Goal: Transaction & Acquisition: Purchase product/service

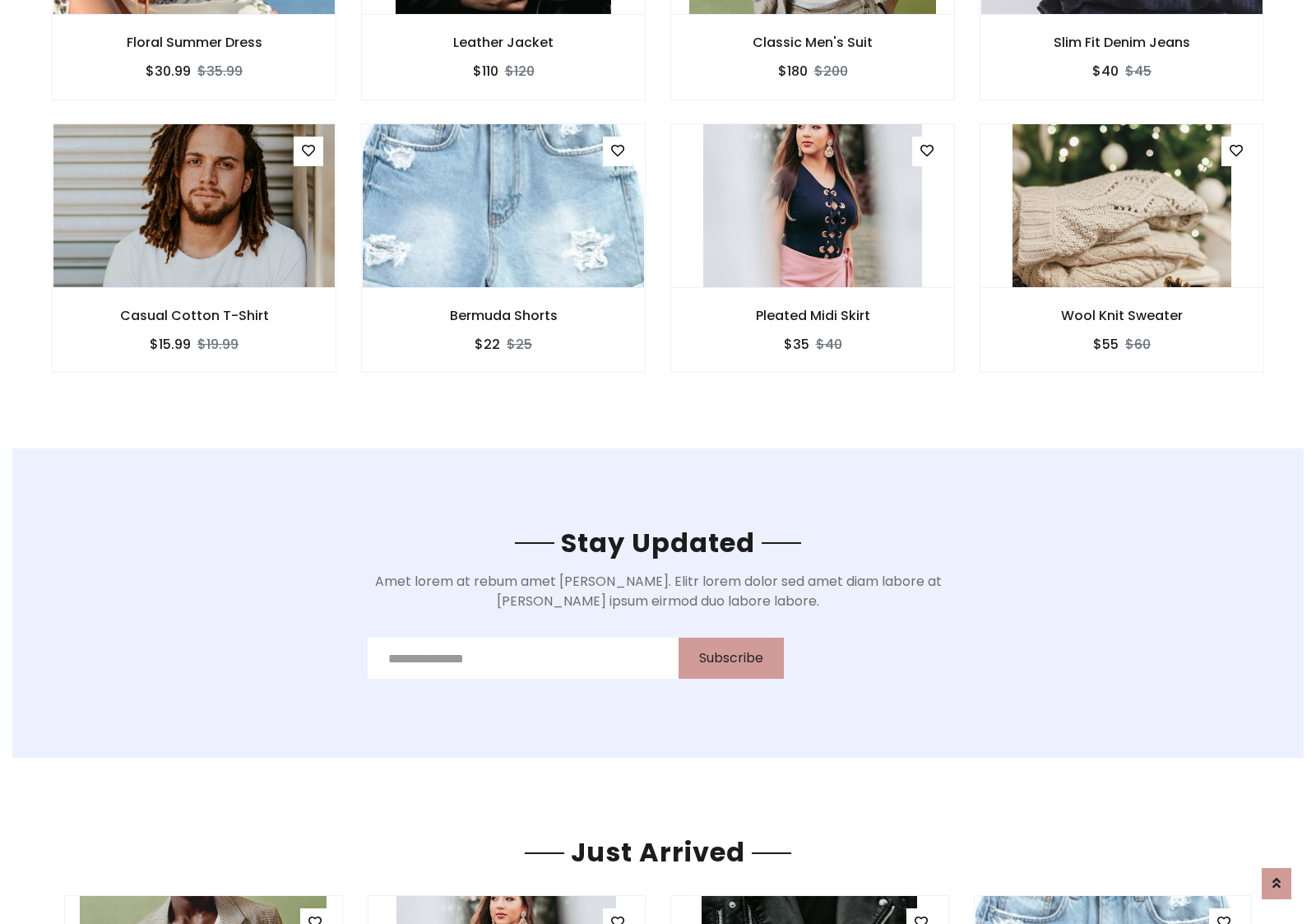
scroll to position [2478, 0]
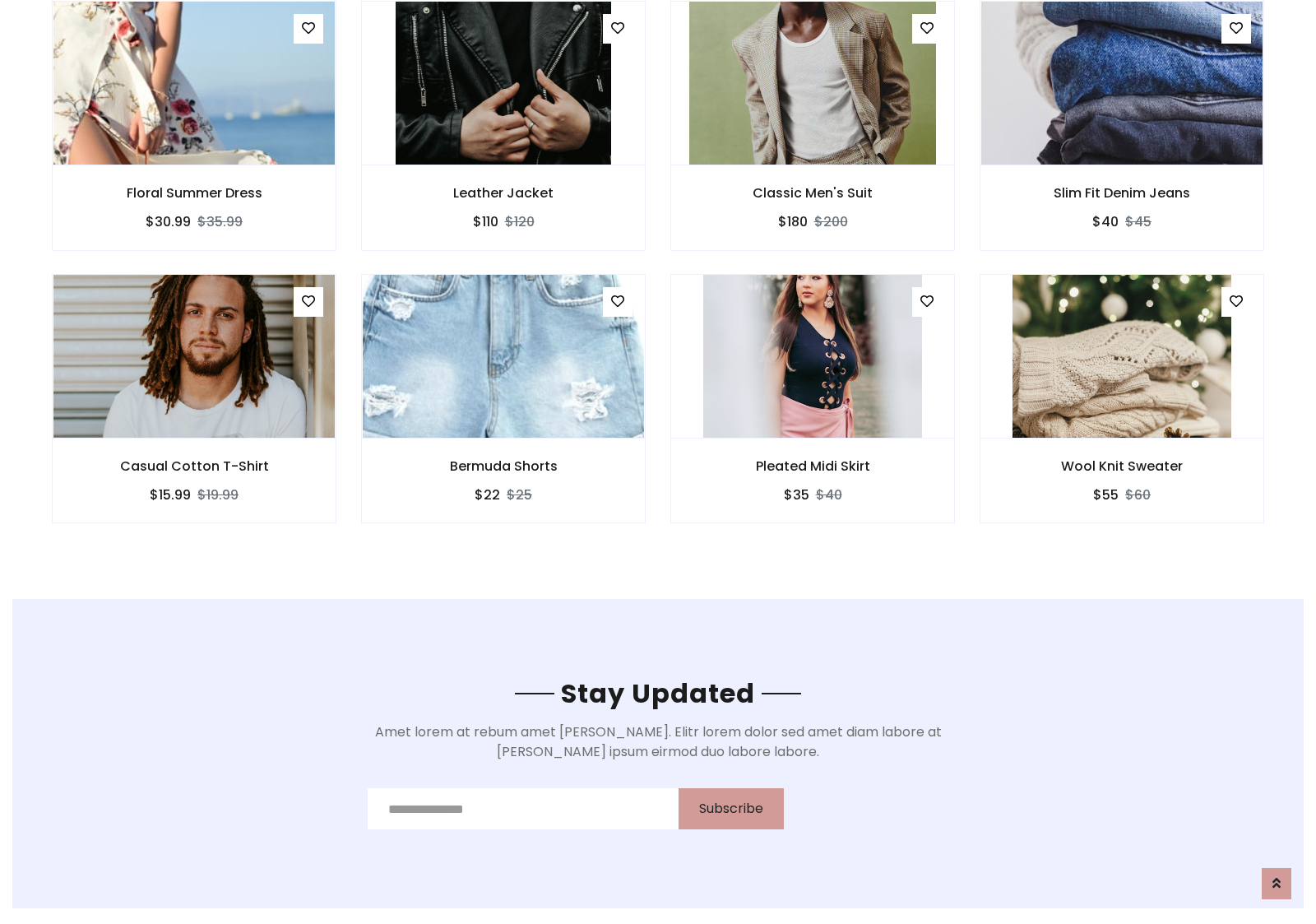
click at [658, 279] on div "Pleated Midi Skirt $35 $40" at bounding box center [813, 410] width 310 height 272
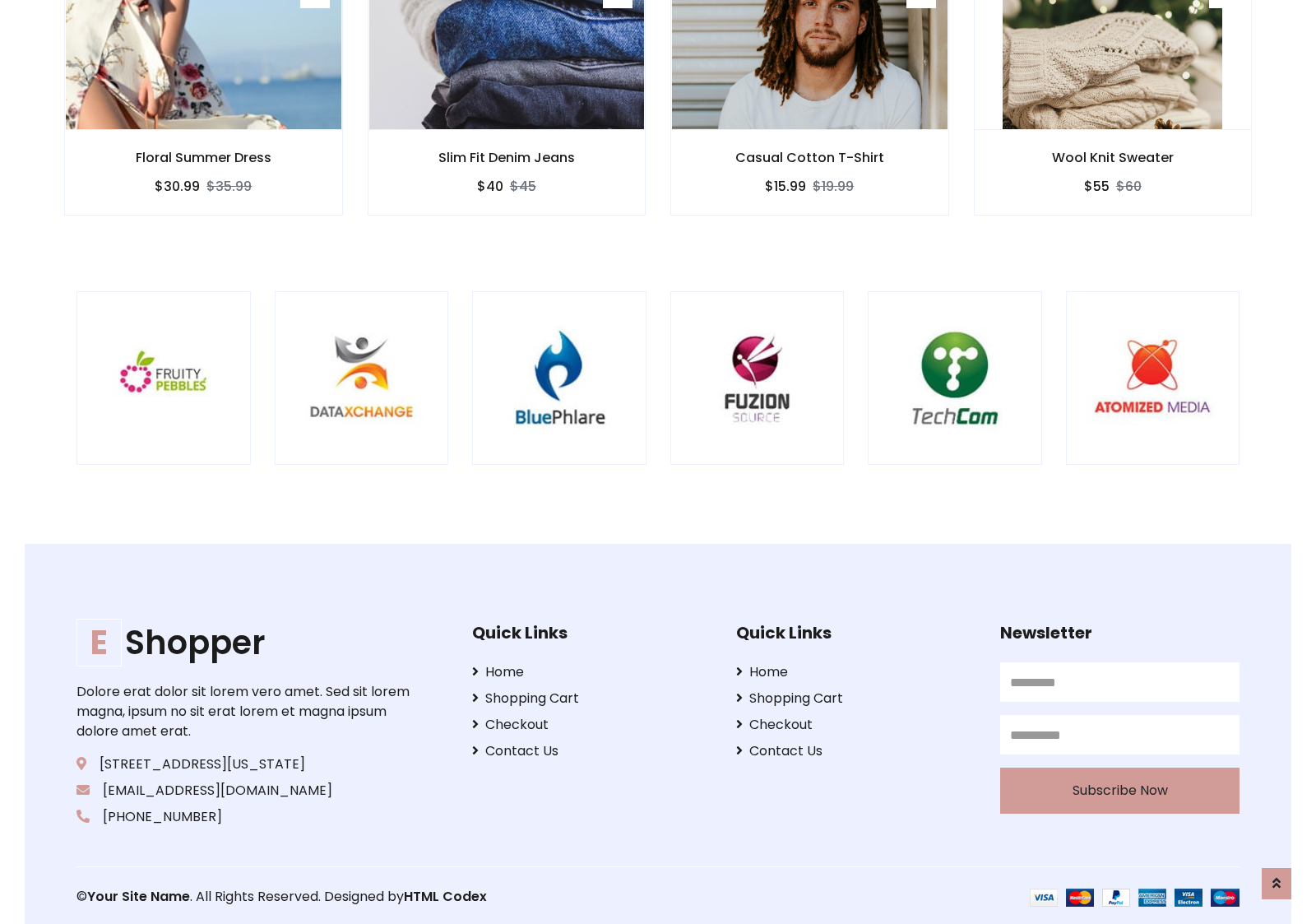
scroll to position [3132, 0]
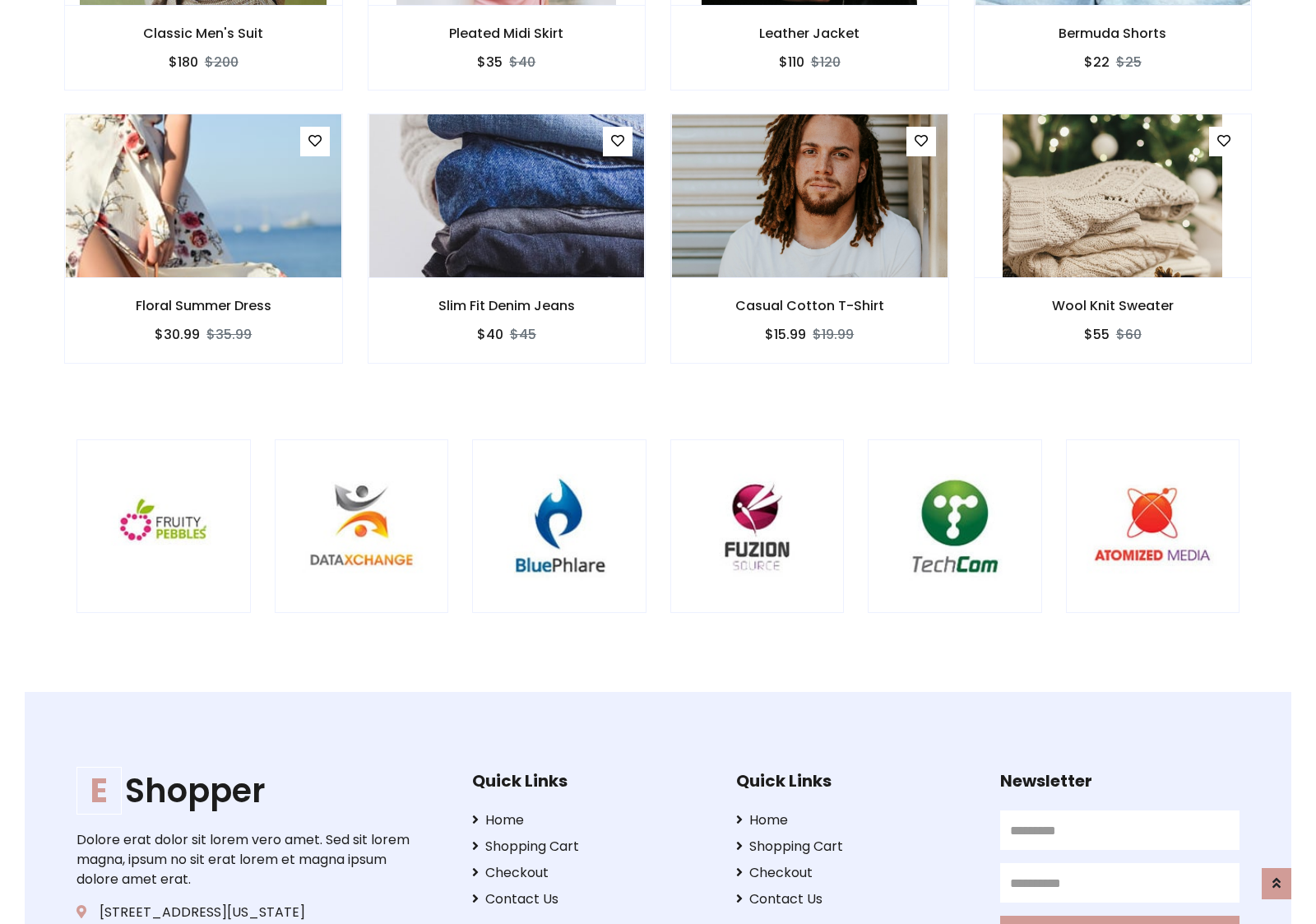
click at [658, 461] on div at bounding box center [868, 526] width 3957 height 175
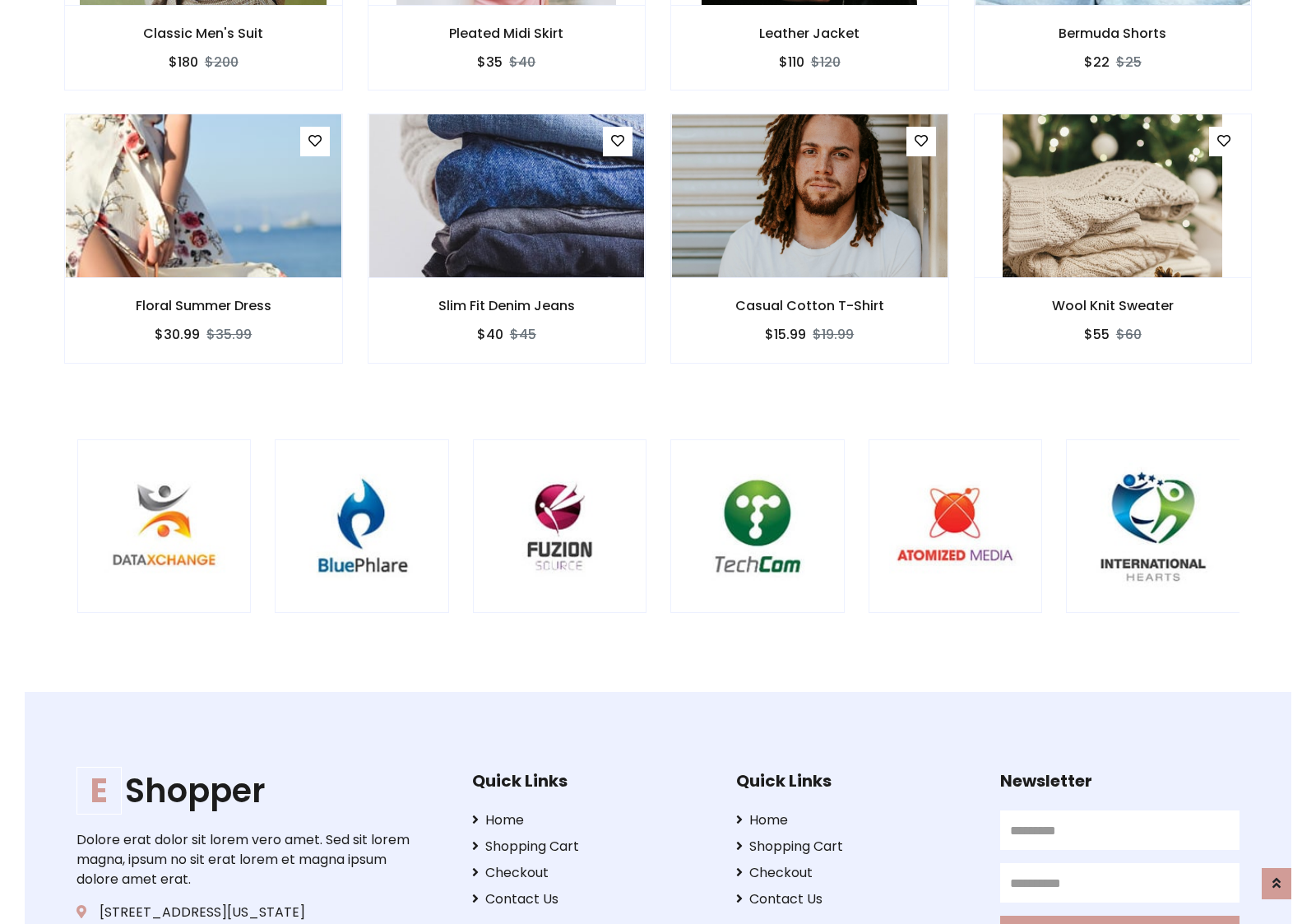
click at [658, 461] on div at bounding box center [671, 526] width 3957 height 175
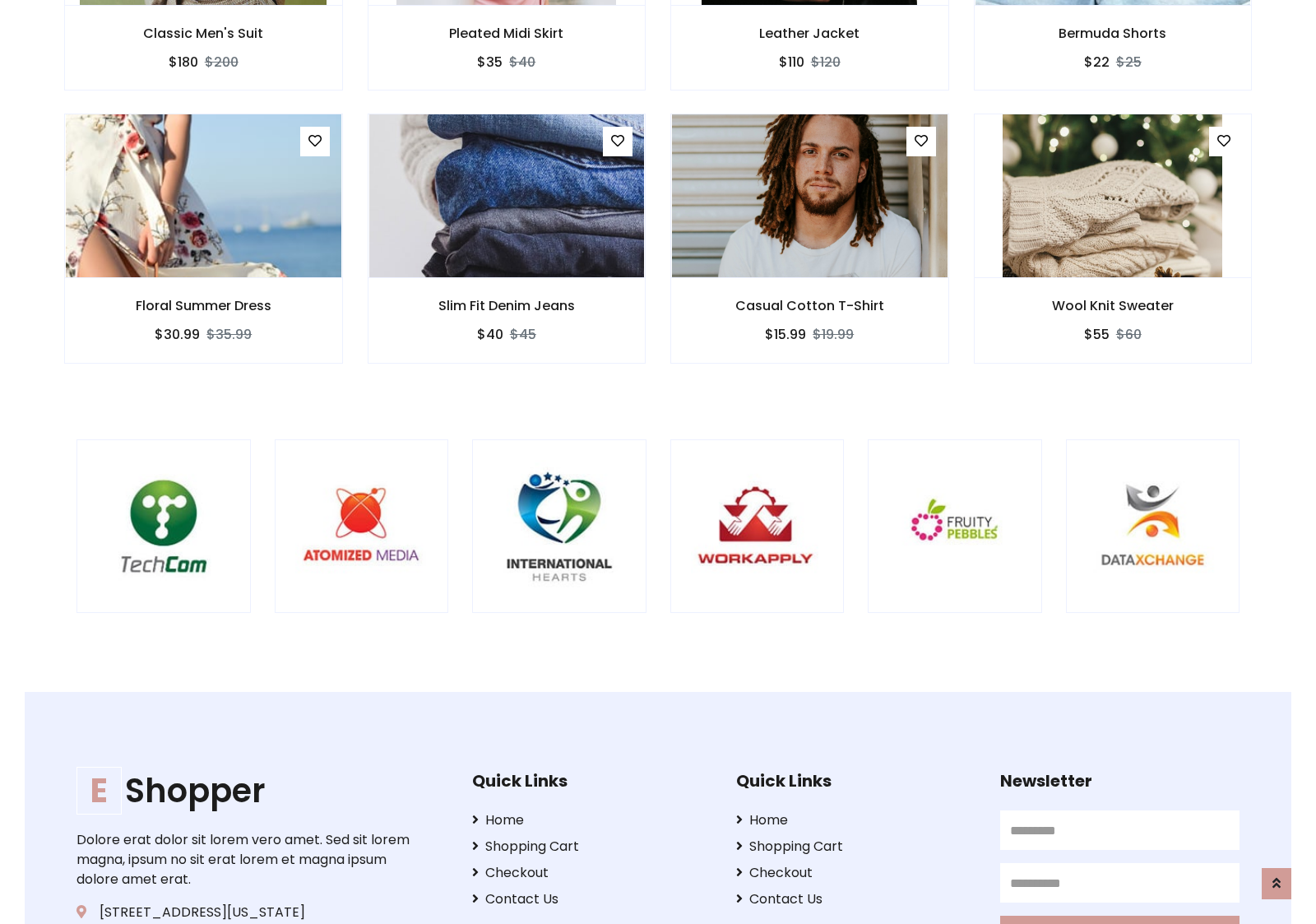
scroll to position [0, 0]
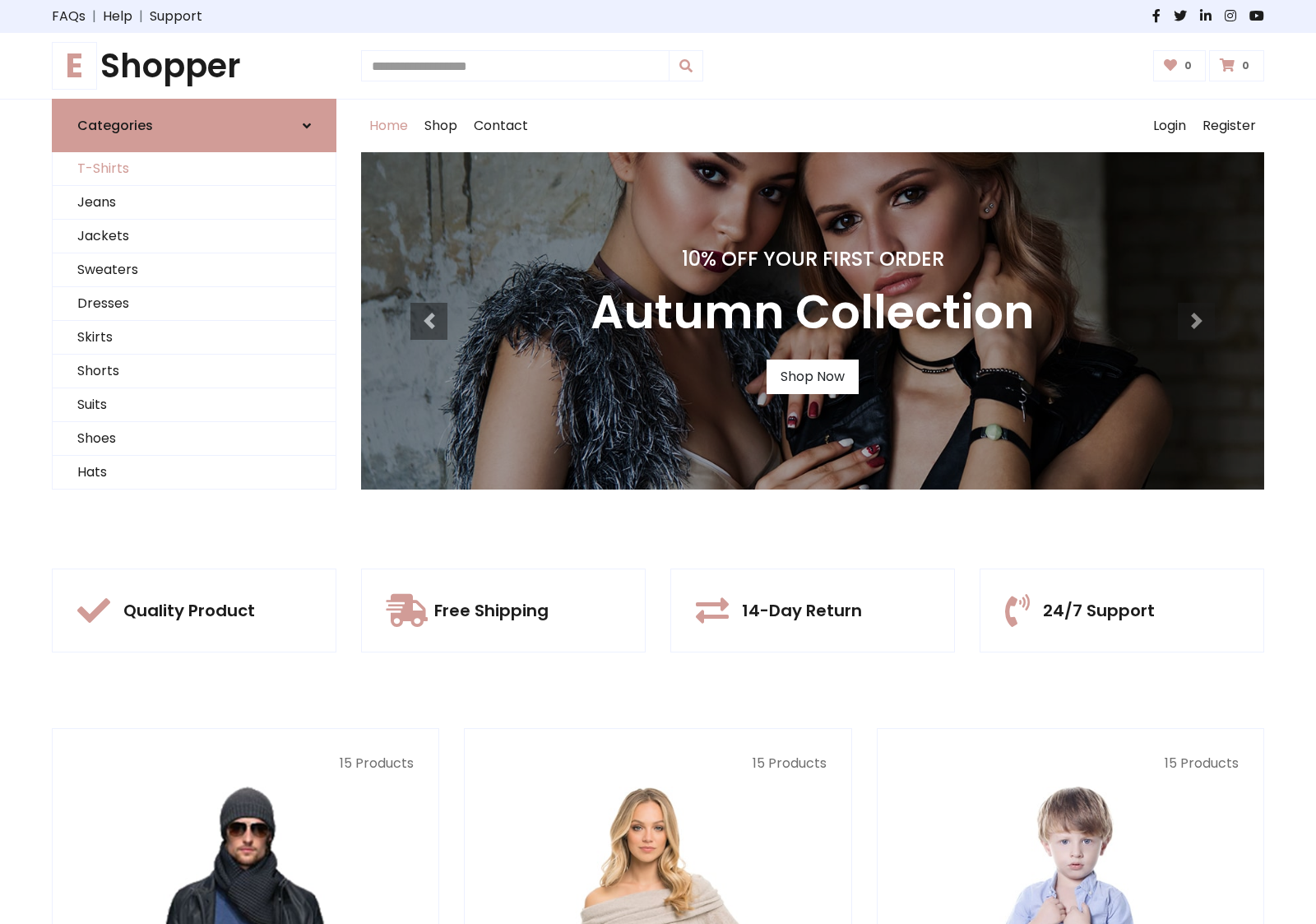
click at [194, 168] on link "T-Shirts" at bounding box center [194, 169] width 283 height 34
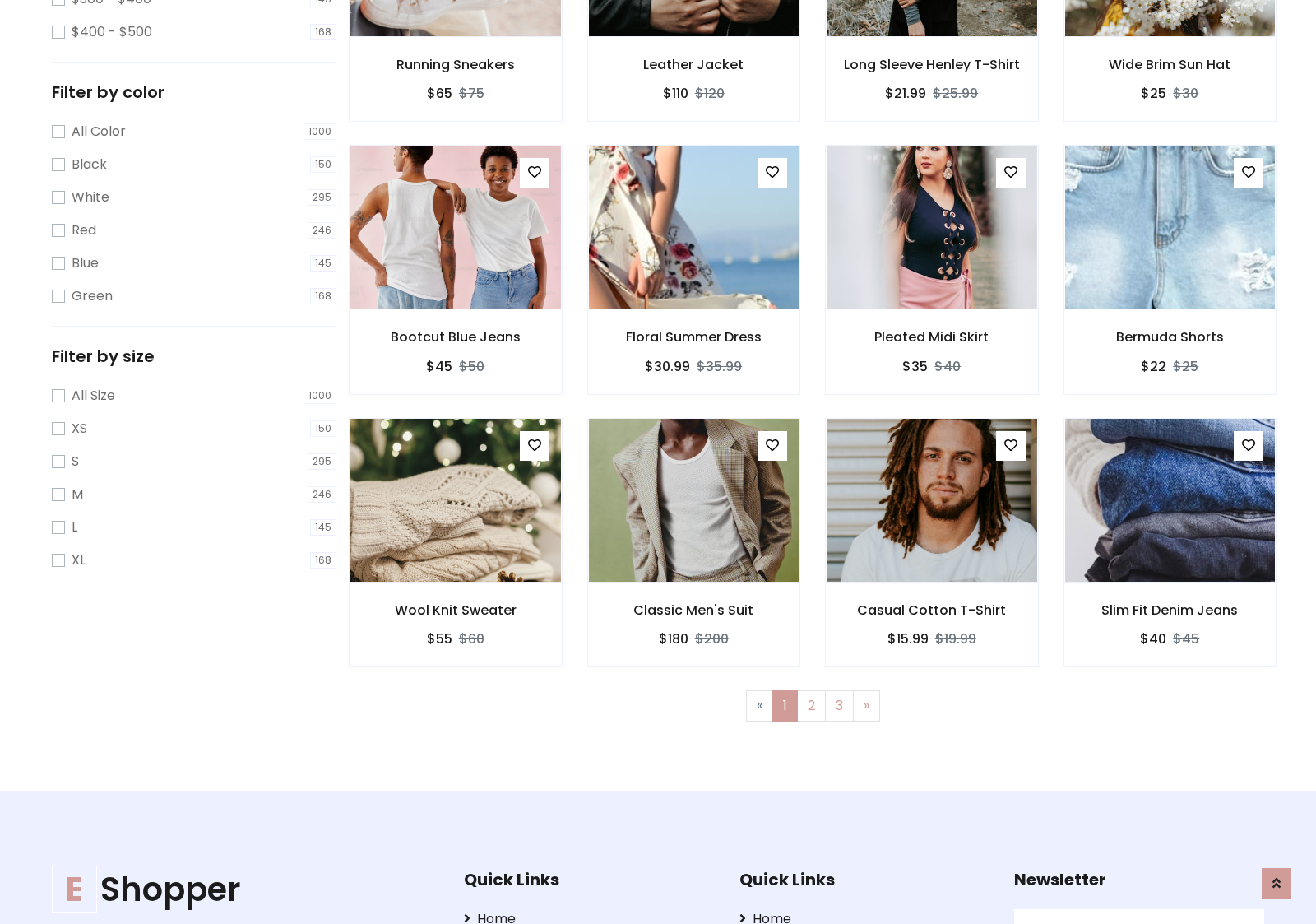
scroll to position [449, 0]
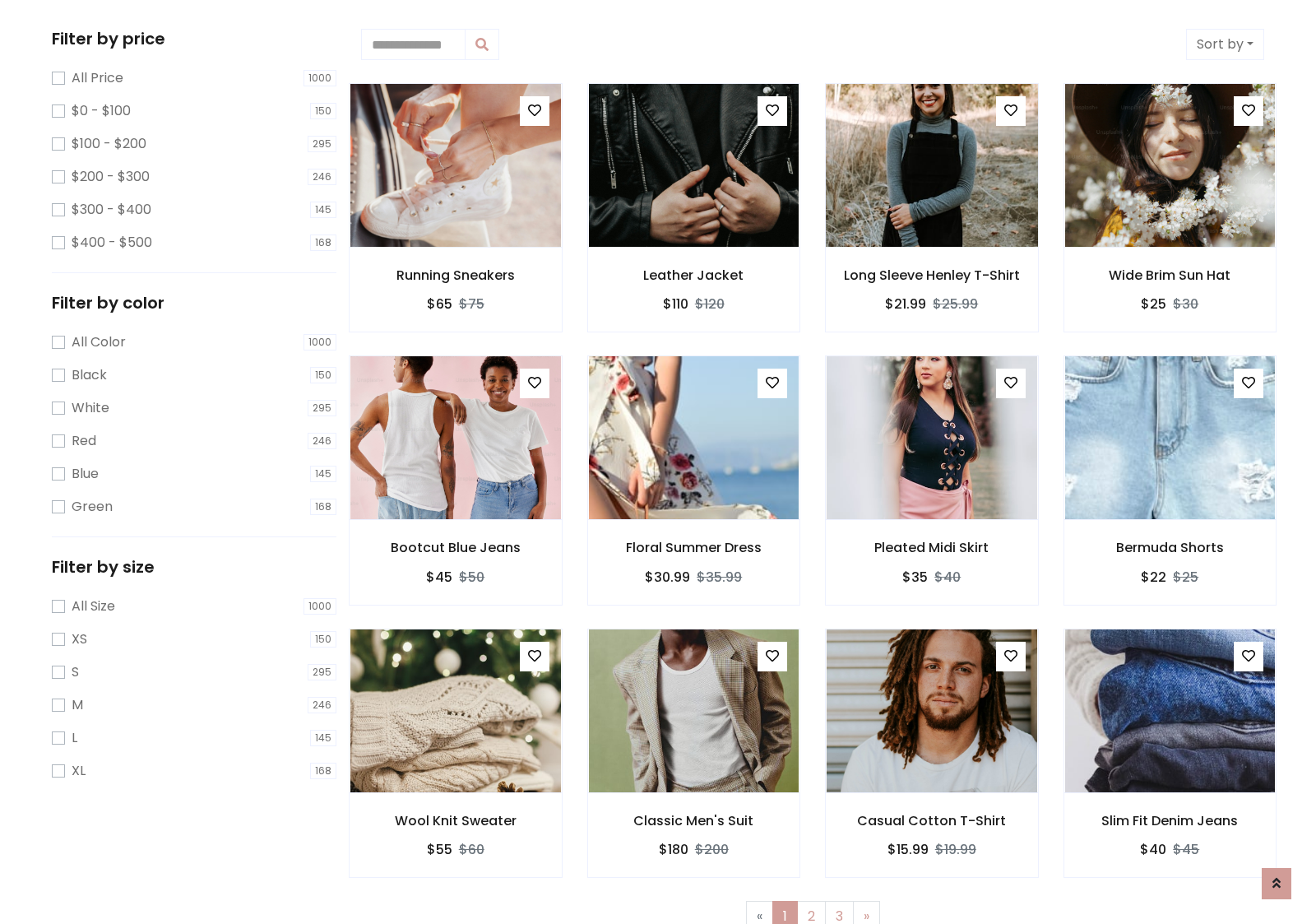
click at [931, 166] on img at bounding box center [932, 165] width 252 height 395
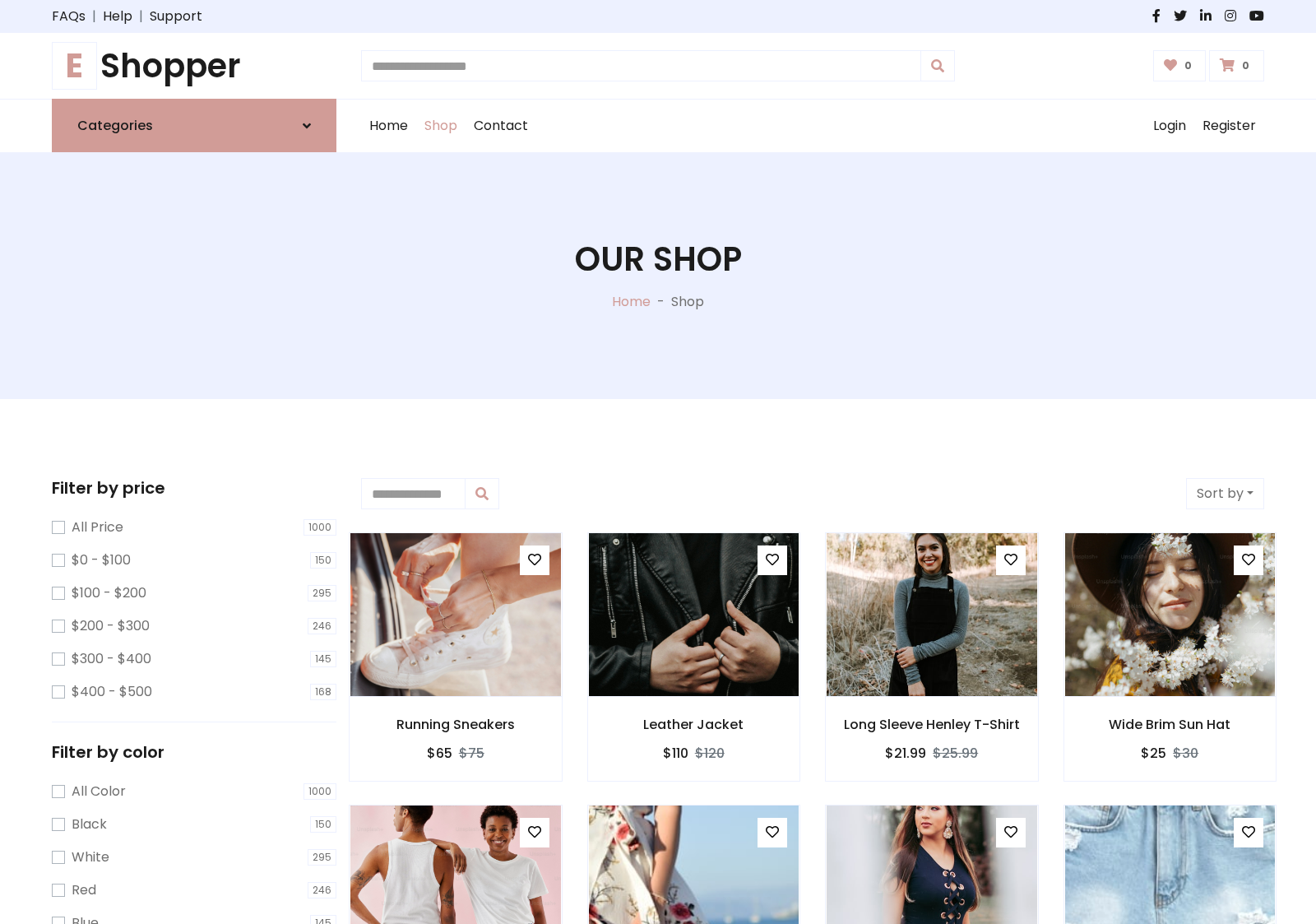
click at [194, 66] on h1 "E Shopper" at bounding box center [194, 65] width 285 height 39
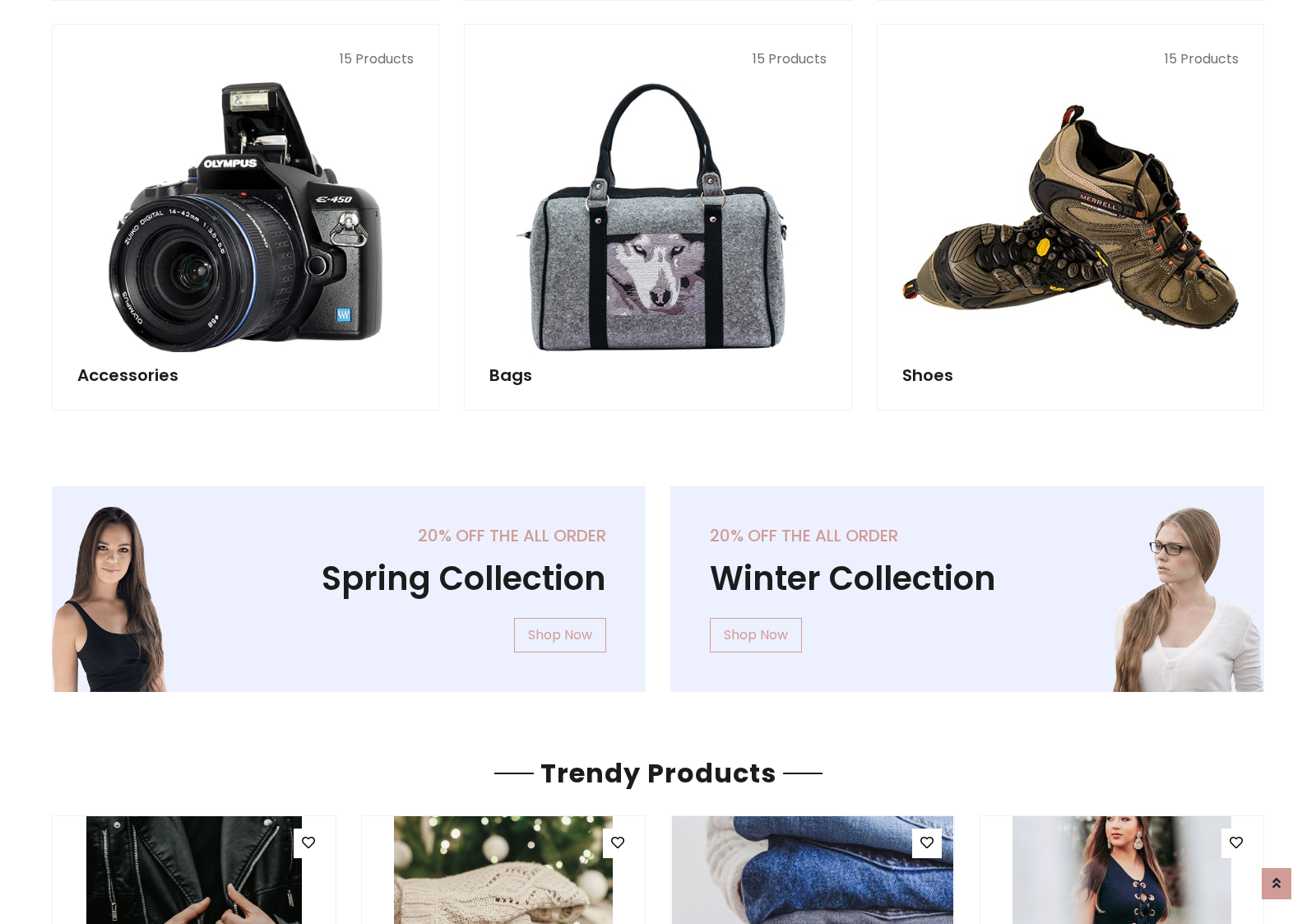
scroll to position [1598, 0]
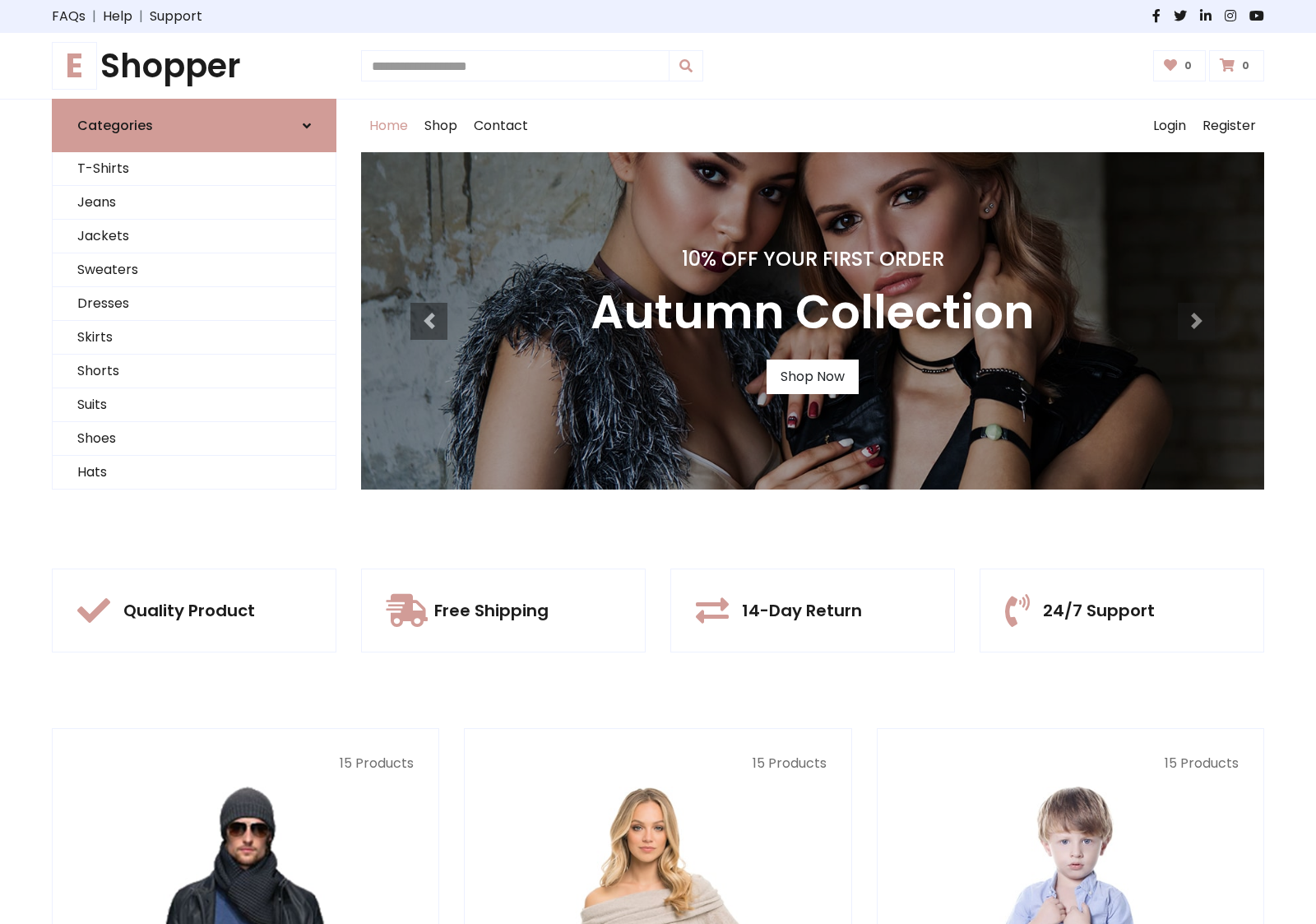
scroll to position [540, 0]
